Goal: Information Seeking & Learning: Learn about a topic

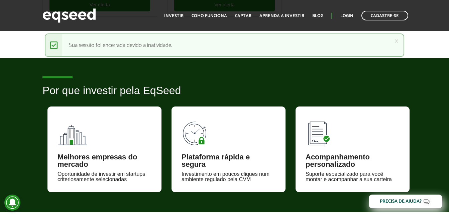
scroll to position [399, 0]
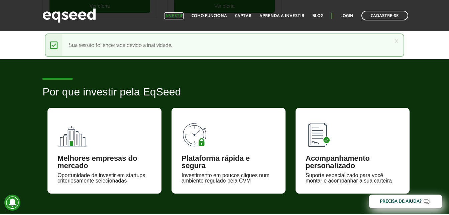
click at [177, 14] on link "Investir" at bounding box center [173, 16] width 19 height 4
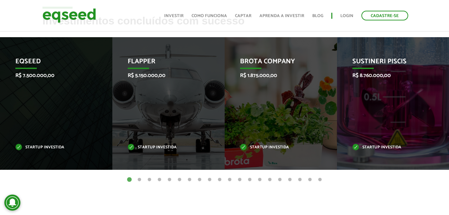
scroll to position [284, 0]
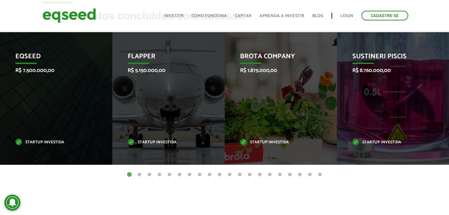
click at [139, 175] on button "2" at bounding box center [139, 174] width 7 height 7
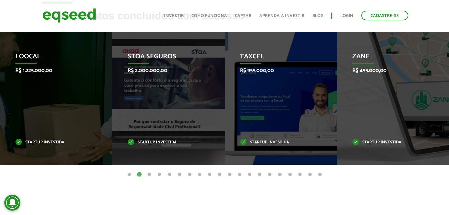
click at [149, 175] on button "3" at bounding box center [149, 174] width 7 height 7
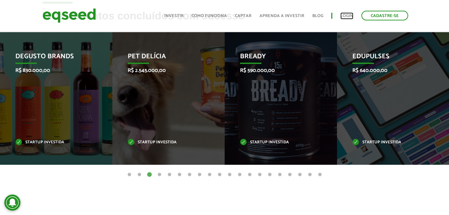
click at [342, 14] on link "Login" at bounding box center [347, 16] width 13 height 4
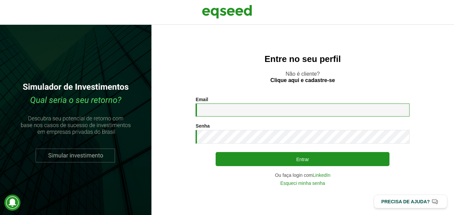
click at [224, 112] on input "Email *" at bounding box center [303, 109] width 214 height 13
type input "**********"
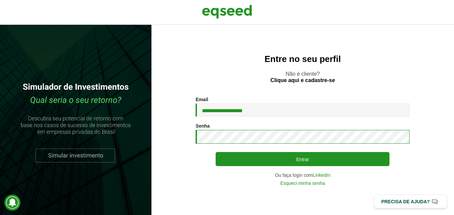
click at [216, 152] on button "Entrar" at bounding box center [303, 159] width 174 height 14
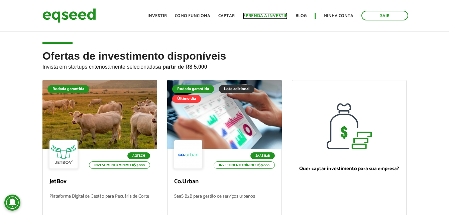
click at [263, 16] on link "Aprenda a investir" at bounding box center [265, 16] width 45 height 4
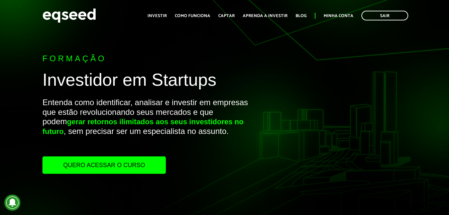
click at [112, 170] on link "Quero acessar o curso" at bounding box center [103, 164] width 123 height 17
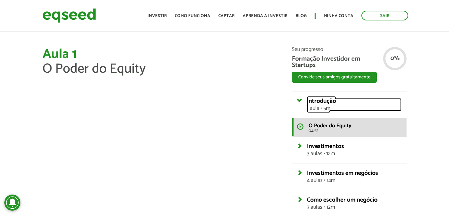
click at [323, 109] on span "1 aula • 5m" at bounding box center [354, 108] width 95 height 5
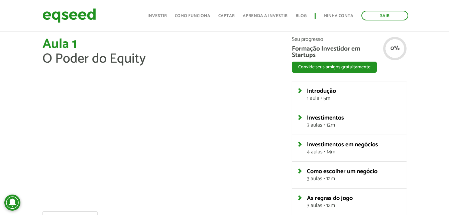
scroll to position [2, 0]
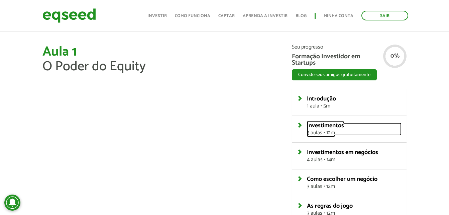
click at [318, 135] on span "3 aulas • 12m" at bounding box center [354, 132] width 95 height 5
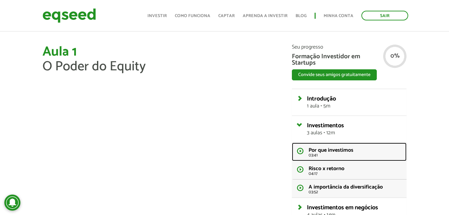
click at [319, 147] on span "Por que investimos" at bounding box center [331, 149] width 45 height 9
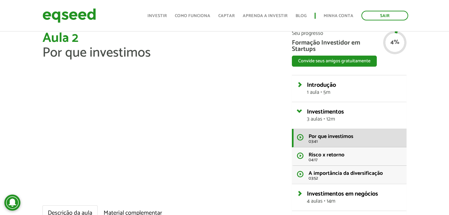
scroll to position [18, 0]
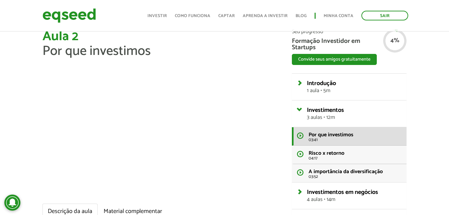
click at [194, 53] on h1 "Aula 2 Por que investimos" at bounding box center [161, 43] width 239 height 29
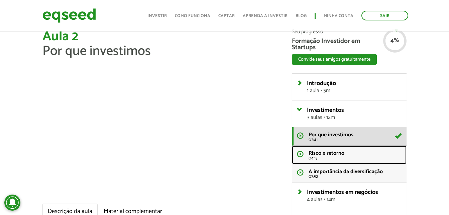
click at [306, 158] on link "Risco x retorno 04:17" at bounding box center [349, 154] width 115 height 18
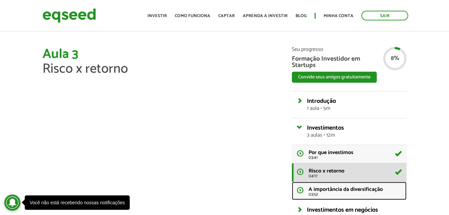
click at [351, 189] on span "A importância da diversificação" at bounding box center [346, 189] width 74 height 9
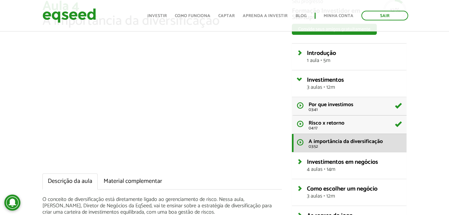
scroll to position [48, 0]
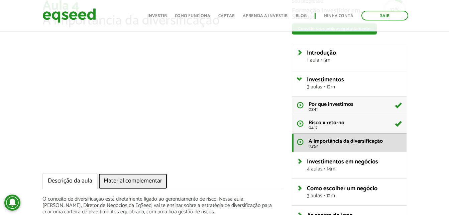
click at [122, 175] on link "Material complementar" at bounding box center [132, 181] width 69 height 16
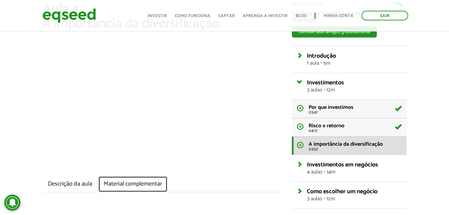
scroll to position [48, 0]
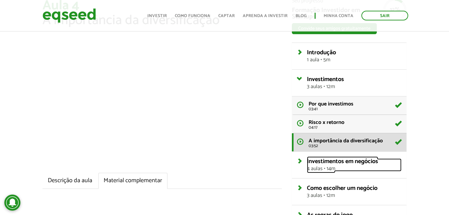
click at [315, 164] on span "Investimentos em negócios" at bounding box center [342, 161] width 71 height 10
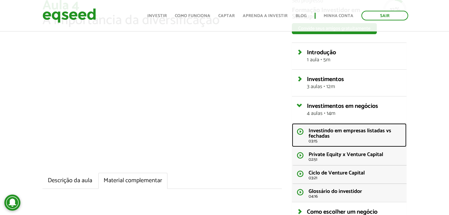
click at [334, 137] on li "Investindo em empresas listadas vs fechadas 03:15" at bounding box center [355, 135] width 93 height 15
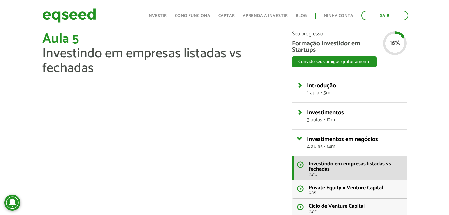
scroll to position [16, 0]
click at [155, 76] on div "Aula 5 Investindo em empresas listadas vs fechadas Descrição da aula Material c…" at bounding box center [162, 156] width 250 height 251
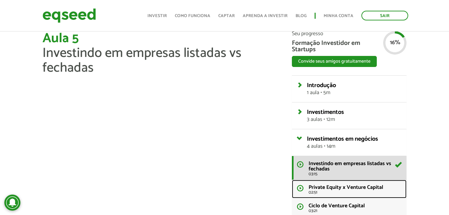
click at [319, 187] on span "Private Equity x Venture Capital" at bounding box center [346, 187] width 75 height 9
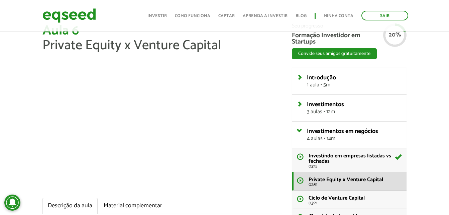
scroll to position [24, 0]
click at [167, 195] on div "Aula 6 Private Equity x Venture Capital Descrição da aula Material complementar…" at bounding box center [162, 138] width 250 height 230
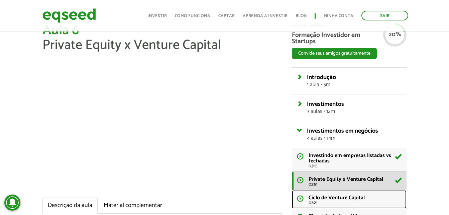
click at [313, 198] on span "Ciclo de Venture Capital" at bounding box center [337, 197] width 56 height 9
